Goal: Answer question/provide support

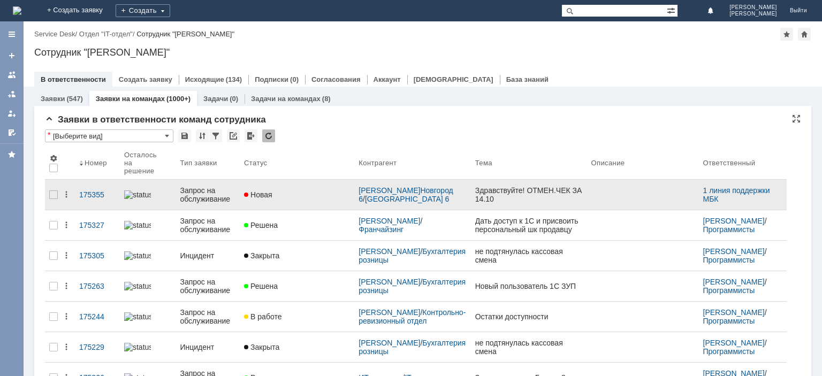
click at [191, 186] on div "Запрос на обслуживание" at bounding box center [208, 194] width 56 height 17
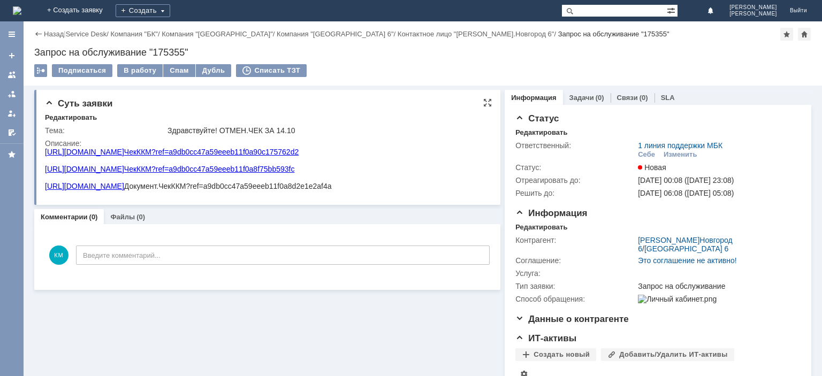
click at [340, 109] on div "Суть заявки" at bounding box center [268, 103] width 447 height 11
drag, startPoint x: 436, startPoint y: 157, endPoint x: 215, endPoint y: 151, distance: 221.1
click at [215, 151] on html "[URL][DOMAIN_NAME]ЧекККМ?ref=a9db0cc47a59eeeb11f0a90c175762d2 [URL][DOMAIN_NAME…" at bounding box center [266, 169] width 442 height 43
copy link "Документ.ЧекККМ?ref=a9db0cc47a59eeeb11f0a90c175762d2"
drag, startPoint x: 259, startPoint y: 127, endPoint x: 290, endPoint y: 128, distance: 31.6
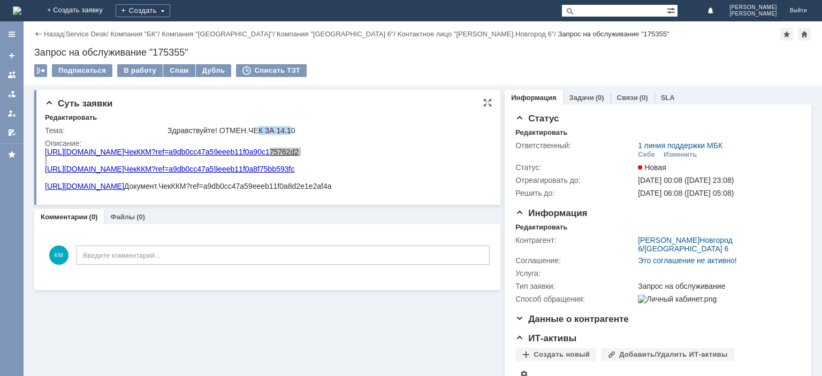
click at [290, 128] on div "Здравствуйте! ОТМЕН.ЧЕК ЗА 14.10" at bounding box center [327, 130] width 318 height 9
click at [318, 129] on div "Здравствуйте! ОТМЕН.ЧЕК ЗА 14.10" at bounding box center [327, 130] width 318 height 9
drag, startPoint x: 224, startPoint y: 130, endPoint x: 292, endPoint y: 128, distance: 68.5
click at [287, 128] on div "Здравствуйте! ОТМЕН.ЧЕК ЗА 14.10" at bounding box center [327, 130] width 318 height 9
click at [325, 118] on div "Редактировать" at bounding box center [268, 118] width 447 height 10
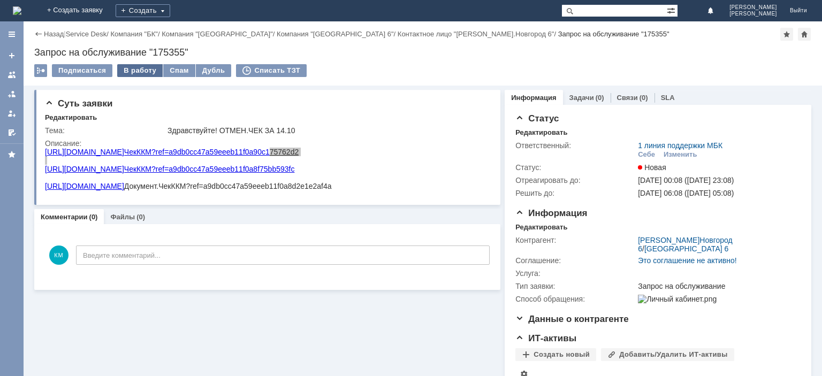
click at [142, 72] on div "В работу" at bounding box center [139, 70] width 45 height 13
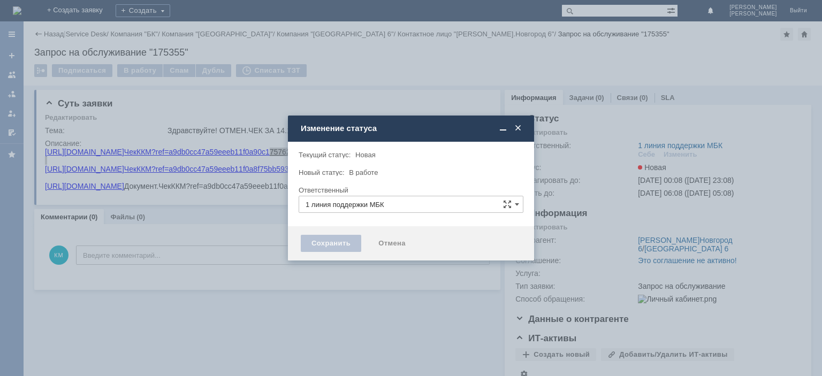
type input "[PERSON_NAME]"
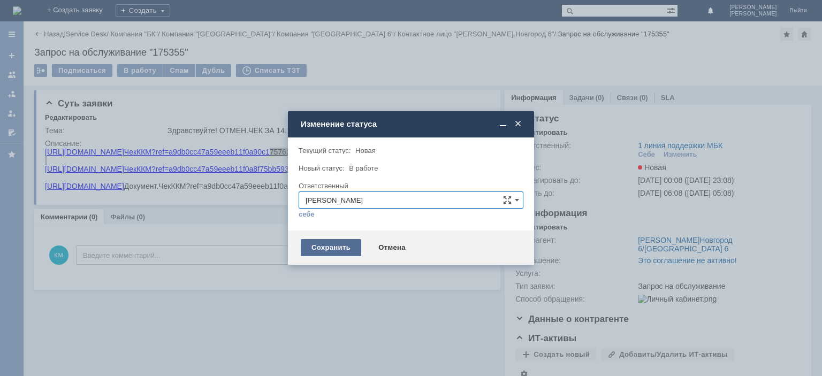
click at [339, 245] on div "Сохранить" at bounding box center [331, 247] width 60 height 17
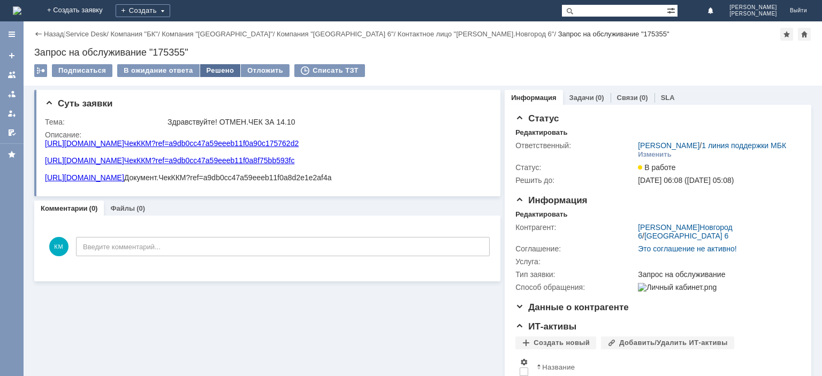
click at [217, 71] on div "Решено" at bounding box center [220, 70] width 41 height 13
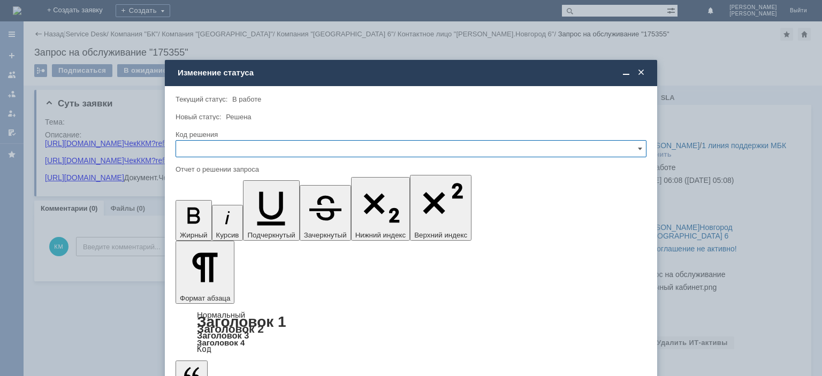
click at [242, 148] on input "text" at bounding box center [411, 148] width 471 height 17
click at [210, 201] on span "Отклонено" at bounding box center [411, 204] width 457 height 9
type input "Отклонено"
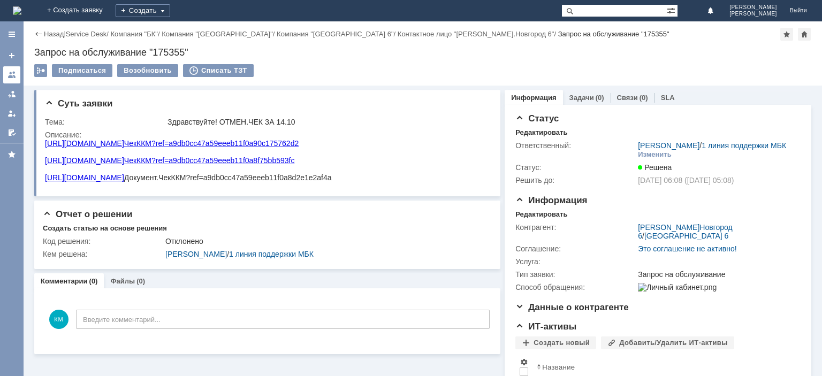
click at [10, 72] on div at bounding box center [11, 75] width 9 height 9
